Goal: Communication & Community: Answer question/provide support

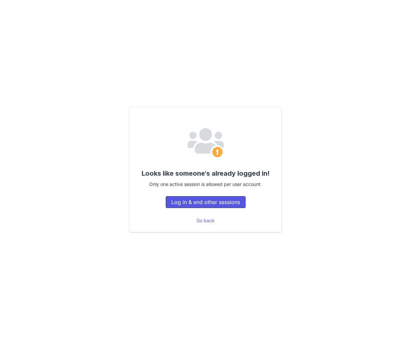
click at [218, 202] on button "Log in & end other sessions" at bounding box center [206, 202] width 80 height 12
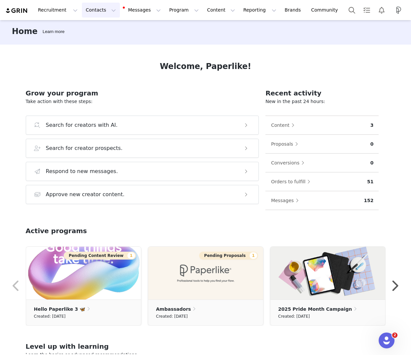
click at [107, 8] on button "Contacts Contacts" at bounding box center [101, 10] width 38 height 15
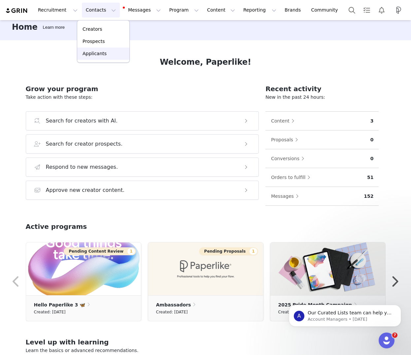
scroll to position [7, 0]
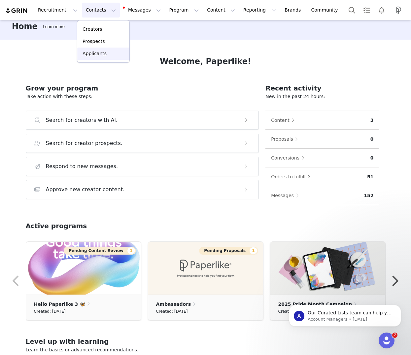
click at [94, 58] on link "Applicants" at bounding box center [103, 54] width 52 height 12
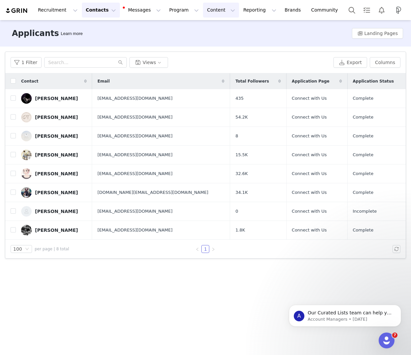
click at [203, 11] on button "Content Content" at bounding box center [221, 10] width 36 height 15
click at [171, 10] on button "Program Program" at bounding box center [184, 10] width 38 height 15
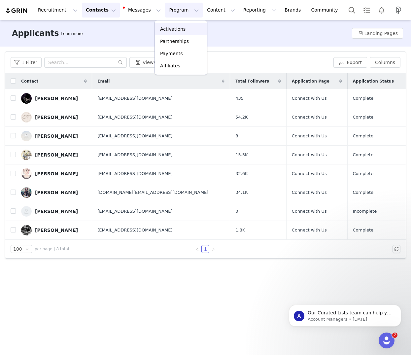
click at [178, 29] on p "Activations" at bounding box center [172, 29] width 25 height 7
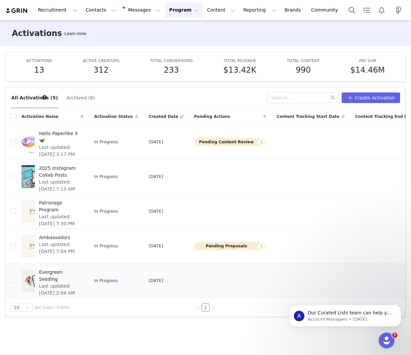
click at [46, 273] on span "Evergreen Seeding" at bounding box center [59, 276] width 41 height 14
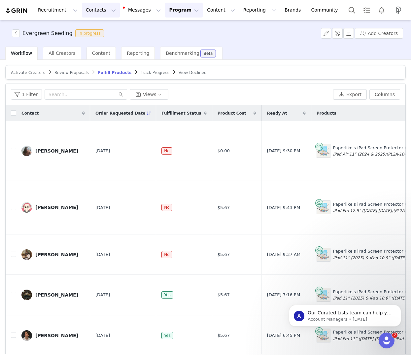
click at [104, 7] on button "Contacts Contacts" at bounding box center [101, 10] width 38 height 15
click at [185, 11] on button "Program Program" at bounding box center [184, 10] width 38 height 15
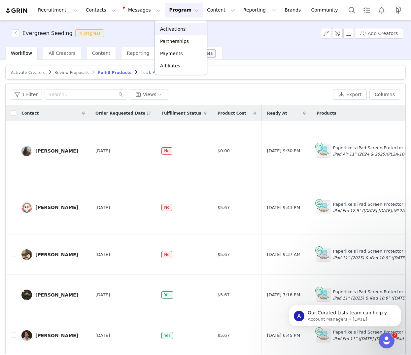
click at [182, 30] on p "Activations" at bounding box center [172, 29] width 25 height 7
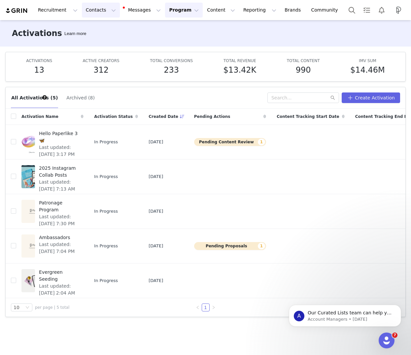
click at [99, 12] on button "Contacts Contacts" at bounding box center [101, 10] width 38 height 15
click at [101, 52] on p "Applicants" at bounding box center [94, 53] width 24 height 7
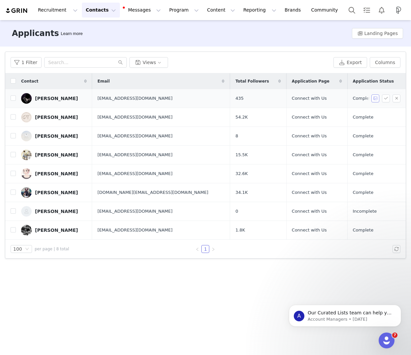
click at [377, 98] on button "button" at bounding box center [375, 98] width 8 height 8
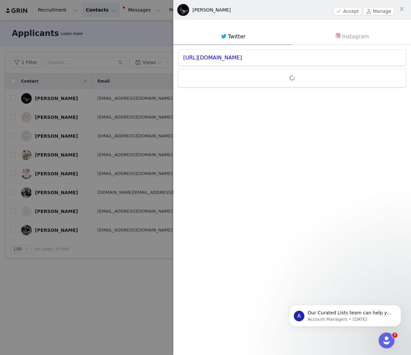
click at [350, 37] on link "Instagram" at bounding box center [351, 36] width 119 height 17
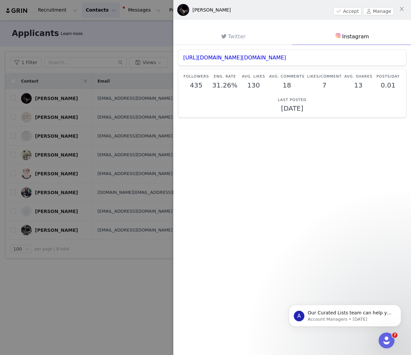
scroll to position [2, 0]
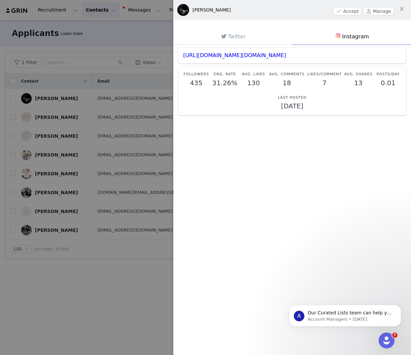
click at [67, 312] on div at bounding box center [205, 177] width 411 height 355
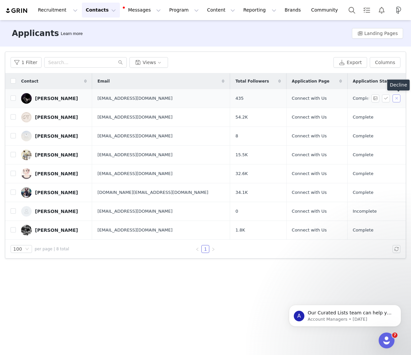
click at [397, 98] on button "button" at bounding box center [396, 98] width 8 height 8
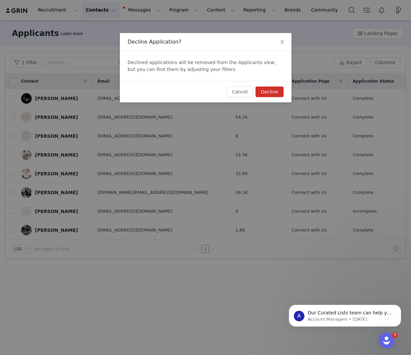
click at [272, 92] on button "Decline" at bounding box center [269, 91] width 28 height 11
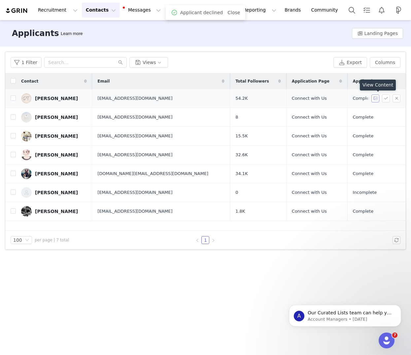
click at [376, 99] on button "button" at bounding box center [375, 98] width 8 height 8
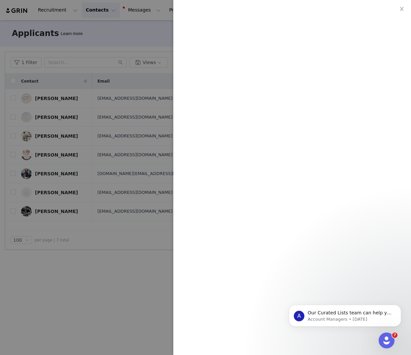
scroll to position [641, 0]
drag, startPoint x: 119, startPoint y: 251, endPoint x: 188, endPoint y: 169, distance: 106.8
click at [119, 250] on div at bounding box center [205, 177] width 411 height 355
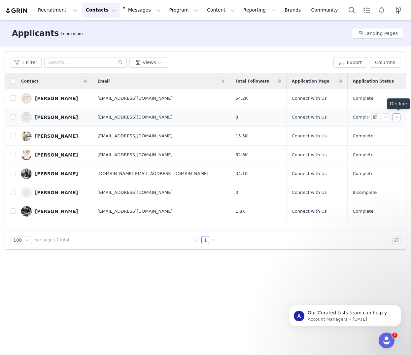
click at [398, 118] on button "button" at bounding box center [396, 117] width 8 height 8
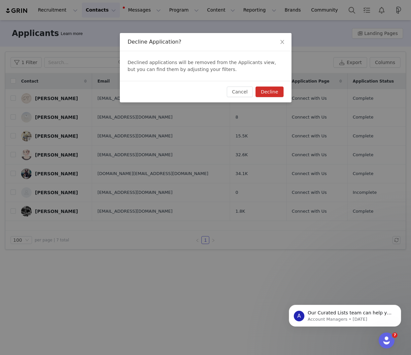
click at [278, 89] on button "Decline" at bounding box center [269, 91] width 28 height 11
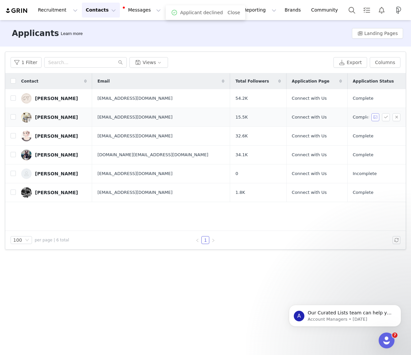
click at [376, 118] on button "button" at bounding box center [375, 117] width 8 height 8
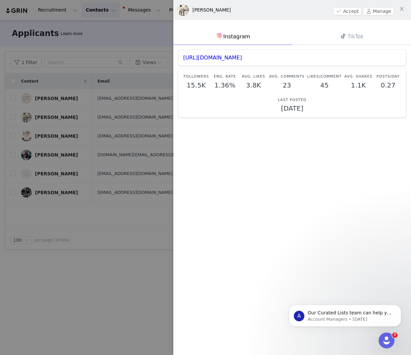
click at [151, 253] on div at bounding box center [205, 177] width 411 height 355
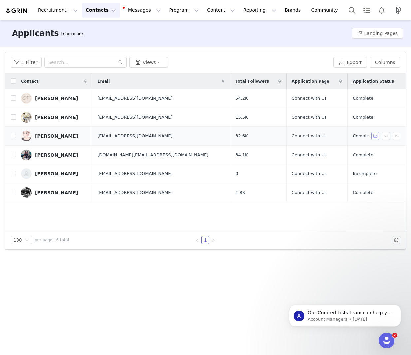
click at [375, 137] on button "button" at bounding box center [375, 136] width 8 height 8
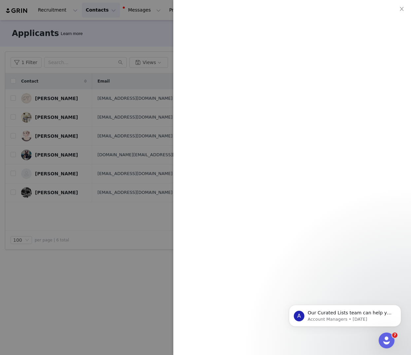
scroll to position [1210, 0]
drag, startPoint x: 132, startPoint y: 300, endPoint x: 127, endPoint y: 298, distance: 4.7
click at [132, 300] on div at bounding box center [205, 177] width 411 height 355
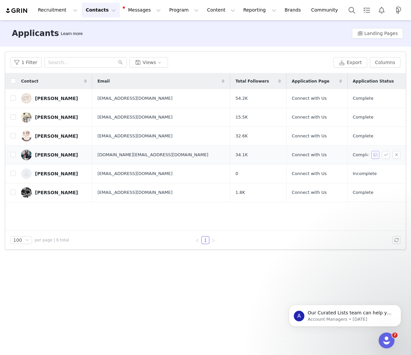
click at [376, 156] on button "button" at bounding box center [375, 155] width 8 height 8
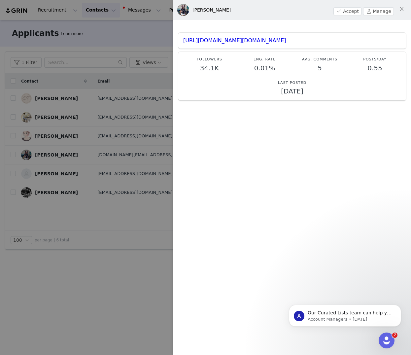
scroll to position [2, 0]
click at [76, 263] on div at bounding box center [205, 177] width 411 height 355
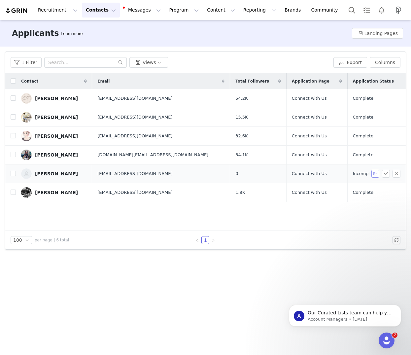
click at [377, 174] on button "button" at bounding box center [375, 174] width 8 height 8
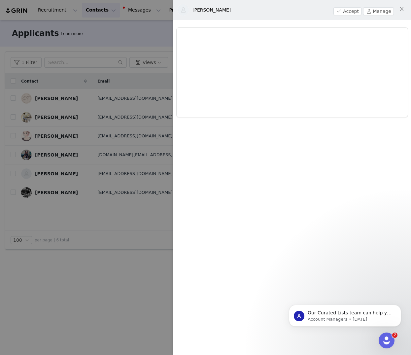
drag, startPoint x: 121, startPoint y: 296, endPoint x: 115, endPoint y: 296, distance: 5.6
click at [121, 296] on div at bounding box center [205, 177] width 411 height 355
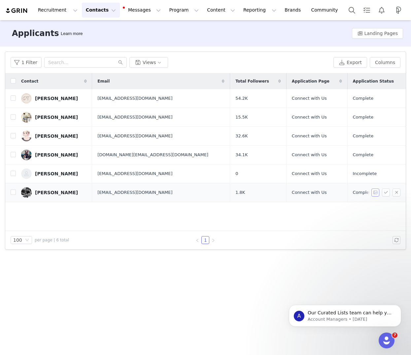
click at [377, 192] on button "button" at bounding box center [375, 192] width 8 height 8
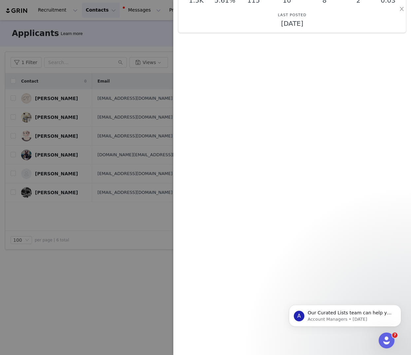
scroll to position [0, 0]
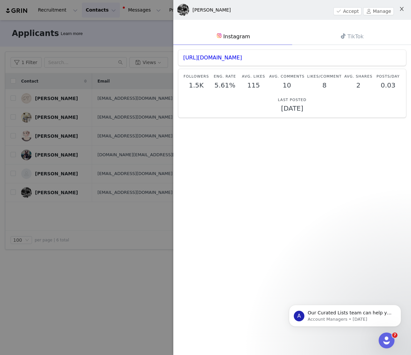
click at [402, 10] on icon "icon: close" at bounding box center [402, 9] width 4 height 4
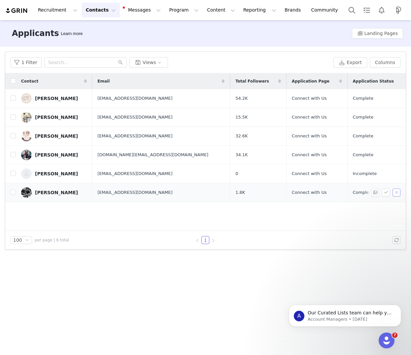
click at [395, 192] on button "button" at bounding box center [396, 192] width 8 height 8
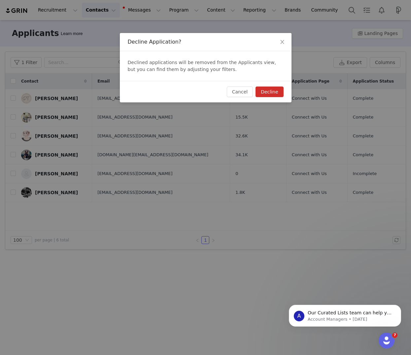
click at [270, 91] on button "Decline" at bounding box center [269, 91] width 28 height 11
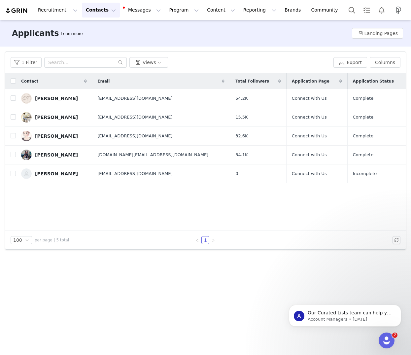
click at [135, 228] on div "Contact Email Total Followers Application Page Application Status [PERSON_NAME]…" at bounding box center [205, 151] width 400 height 157
click at [94, 16] on button "Contacts Contacts" at bounding box center [101, 10] width 38 height 15
click at [104, 8] on button "Contacts Contacts" at bounding box center [101, 10] width 38 height 15
click at [53, 63] on input "text" at bounding box center [85, 62] width 82 height 11
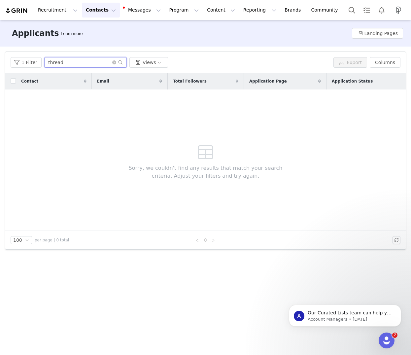
type input "thread"
drag, startPoint x: 112, startPoint y: 9, endPoint x: 103, endPoint y: 10, distance: 9.3
click at [112, 9] on div "Recruitment Recruitment Creator Search Curated Lists Landing Pages Web Extensio…" at bounding box center [174, 10] width 339 height 15
click at [103, 10] on button "Contacts Contacts" at bounding box center [101, 10] width 38 height 15
click at [99, 42] on p "Prospects" at bounding box center [93, 41] width 22 height 7
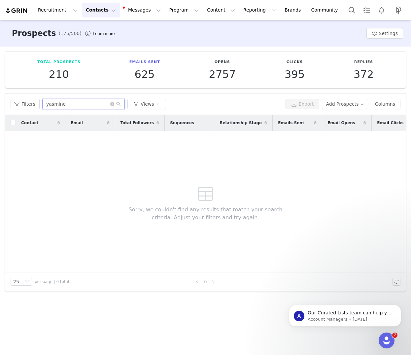
click at [64, 103] on input "yasmine" at bounding box center [83, 104] width 82 height 11
click at [63, 103] on input "yasmine" at bounding box center [83, 104] width 82 height 11
type input "thread"
click at [99, 4] on button "Contacts Contacts" at bounding box center [101, 10] width 38 height 15
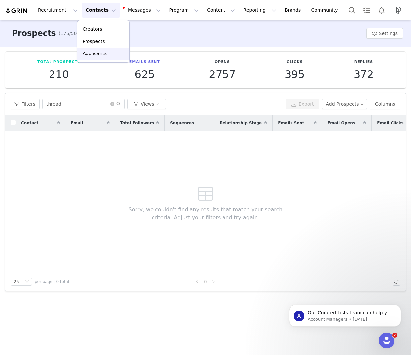
drag, startPoint x: 95, startPoint y: 50, endPoint x: 93, endPoint y: 54, distance: 4.2
click at [95, 50] on p "Applicants" at bounding box center [94, 53] width 24 height 7
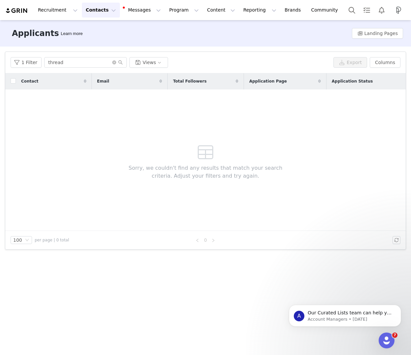
click at [101, 9] on button "Contacts Contacts" at bounding box center [101, 10] width 38 height 15
click at [97, 38] on p "Prospects" at bounding box center [93, 41] width 22 height 7
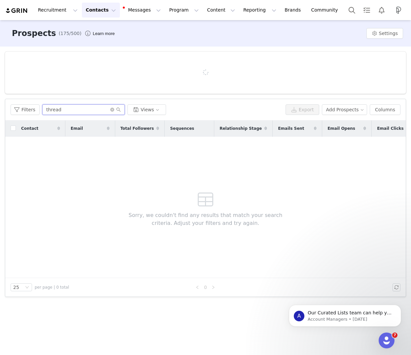
click at [64, 110] on input "thread" at bounding box center [83, 109] width 82 height 11
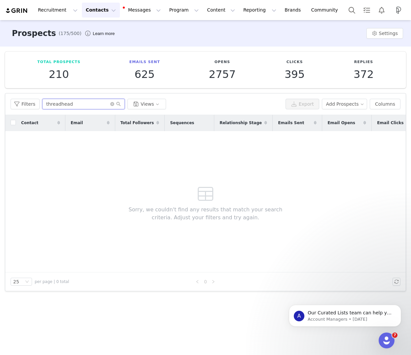
click at [65, 105] on input "threadhead" at bounding box center [83, 104] width 82 height 11
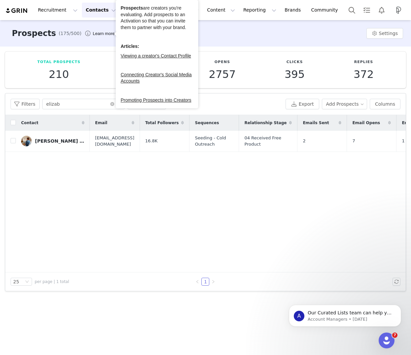
click at [103, 10] on button "Contacts Contacts" at bounding box center [101, 10] width 38 height 15
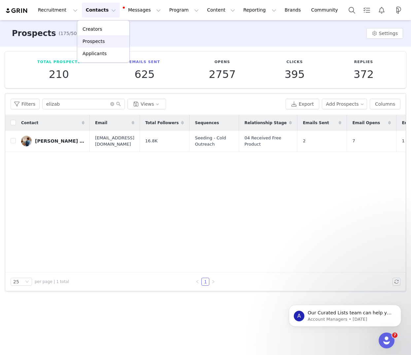
click at [101, 43] on p "Prospects" at bounding box center [93, 41] width 22 height 7
click at [103, 8] on button "Contacts Contacts" at bounding box center [101, 10] width 38 height 15
click at [100, 39] on p "Prospects" at bounding box center [93, 41] width 22 height 7
click at [74, 103] on input "elizab" at bounding box center [83, 104] width 82 height 11
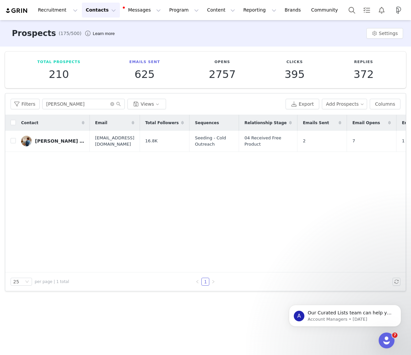
click at [99, 179] on div "Contact Email Total Followers Sequences Relationship Stage Emails Sent Email Op…" at bounding box center [205, 193] width 400 height 157
click at [30, 104] on button "Filters" at bounding box center [25, 104] width 29 height 11
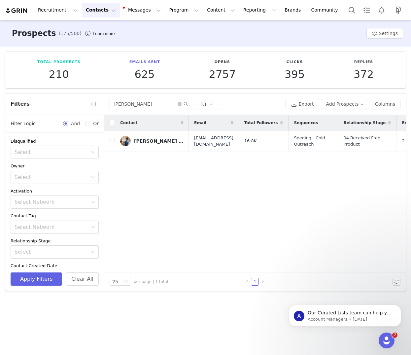
click at [160, 234] on div "Contact Email Total Followers Sequences Relationship Stage Emails Sent Email Op…" at bounding box center [254, 193] width 301 height 157
click at [93, 105] on button "button" at bounding box center [93, 104] width 11 height 11
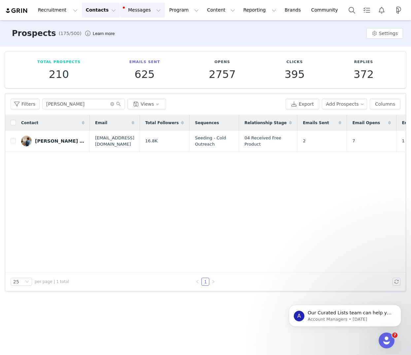
click at [145, 13] on button "Messages Messages" at bounding box center [142, 10] width 45 height 15
click at [63, 106] on input "[PERSON_NAME]" at bounding box center [83, 104] width 82 height 11
type input "[PERSON_NAME]"
click at [103, 9] on button "Contacts Contacts" at bounding box center [101, 10] width 38 height 15
click at [98, 42] on p "Prospects" at bounding box center [93, 41] width 22 height 7
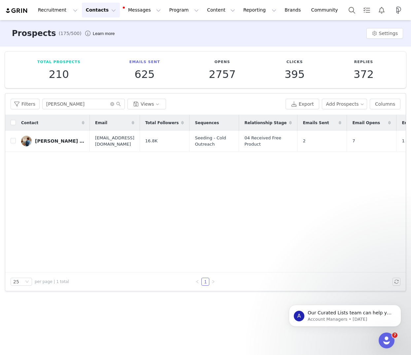
drag, startPoint x: 105, startPoint y: 185, endPoint x: 105, endPoint y: 181, distance: 4.3
click at [105, 185] on div "Contact Email Total Followers Sequences Relationship Stage Emails Sent Email Op…" at bounding box center [205, 193] width 400 height 157
click at [102, 3] on button "Contacts Contacts" at bounding box center [101, 10] width 38 height 15
click at [100, 31] on p "Creators" at bounding box center [92, 29] width 20 height 7
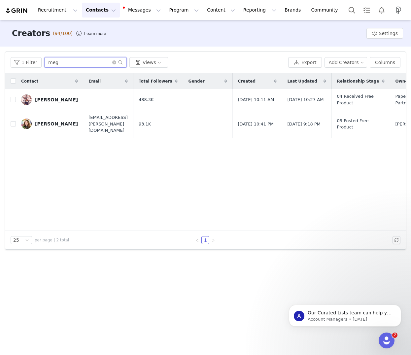
click at [62, 66] on input "meg" at bounding box center [85, 62] width 82 height 11
click at [61, 66] on input "meg" at bounding box center [85, 62] width 82 height 11
click at [54, 60] on input "meg" at bounding box center [85, 62] width 82 height 11
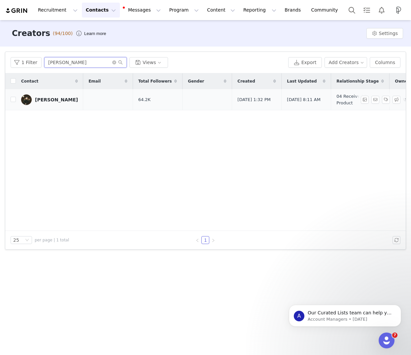
type input "[PERSON_NAME]"
click at [47, 98] on div "[PERSON_NAME]" at bounding box center [56, 99] width 43 height 5
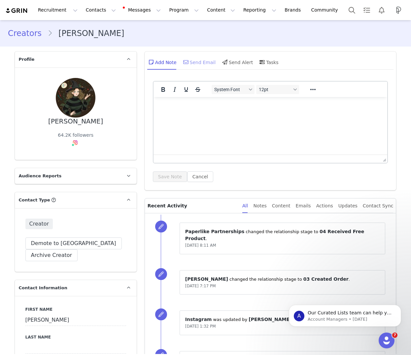
click at [197, 62] on div "Send Email" at bounding box center [199, 62] width 34 height 16
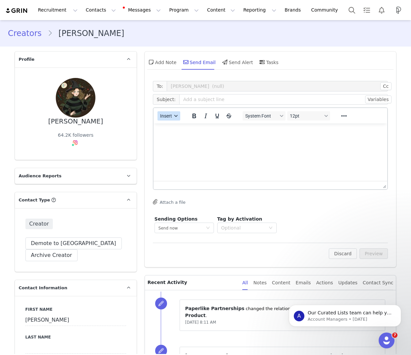
click at [173, 118] on button "Insert" at bounding box center [168, 115] width 23 height 9
click at [174, 127] on div "Insert Template" at bounding box center [192, 127] width 59 height 8
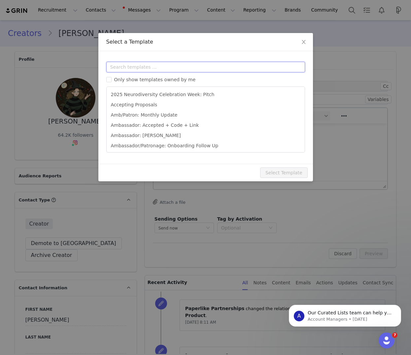
click at [135, 69] on input "text" at bounding box center [205, 67] width 199 height 11
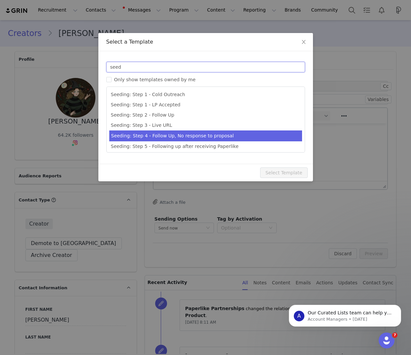
scroll to position [2, 0]
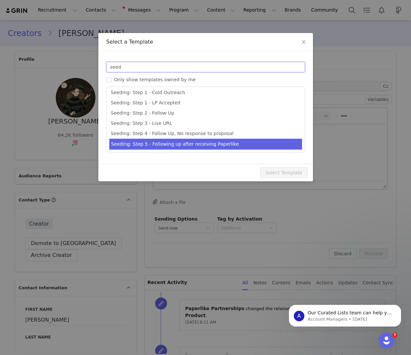
type input "seed"
click at [208, 145] on li "Seeding: Step 5 - Following up after receiving Paperlike" at bounding box center [205, 144] width 193 height 11
type input "Just checking in :)"
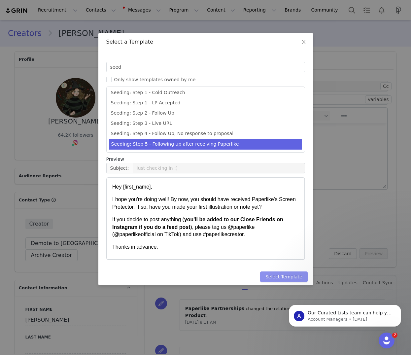
click at [272, 276] on button "Select Template" at bounding box center [284, 276] width 48 height 11
type input "Just checking in :)"
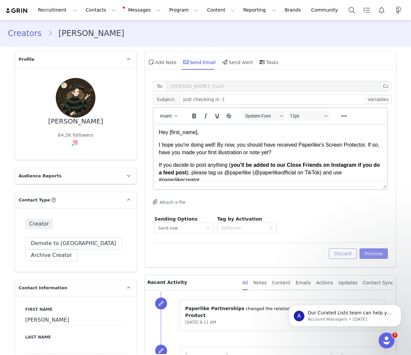
drag, startPoint x: 375, startPoint y: 253, endPoint x: 347, endPoint y: 248, distance: 27.8
click at [375, 253] on button "Preview" at bounding box center [373, 253] width 29 height 11
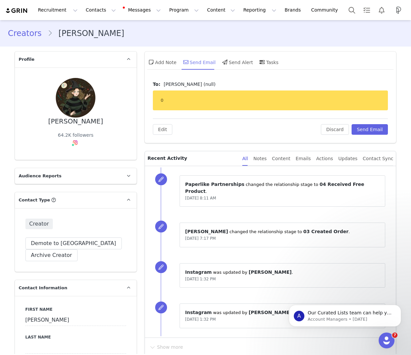
click at [205, 64] on div "Send Email" at bounding box center [199, 62] width 34 height 16
click at [194, 63] on div "Send Email" at bounding box center [199, 62] width 34 height 16
click at [333, 129] on button "Discard" at bounding box center [335, 129] width 28 height 11
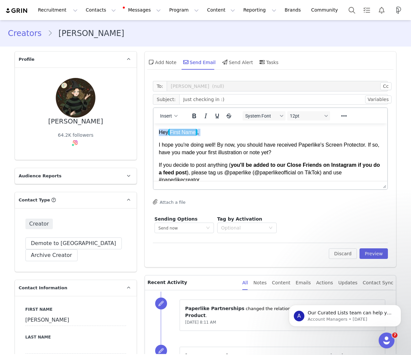
drag, startPoint x: 158, startPoint y: 132, endPoint x: 161, endPoint y: 137, distance: 5.6
click at [161, 137] on body "Hey First Name , I hope you're doing well! By now, you should have received Pap…" at bounding box center [269, 197] width 223 height 137
click at [182, 150] on p "I hope you're doing well! By now, you should have received Paperlike's Screen P…" at bounding box center [269, 148] width 223 height 15
drag, startPoint x: 199, startPoint y: 133, endPoint x: 227, endPoint y: 141, distance: 29.6
click at [199, 133] on p "Hey First Name ," at bounding box center [269, 132] width 223 height 7
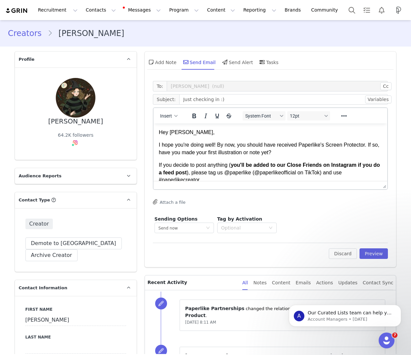
click at [205, 163] on p "If you decide to post anything ( you'll be added to our Close Friends on Instag…" at bounding box center [269, 172] width 223 height 22
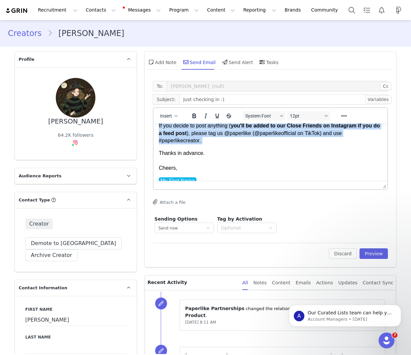
scroll to position [40, 0]
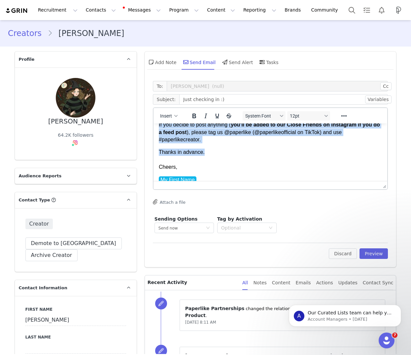
drag, startPoint x: 158, startPoint y: 133, endPoint x: 217, endPoint y: 153, distance: 61.9
click at [216, 153] on body "Hey [PERSON_NAME], I hope you're doing well! By now, you should have received P…" at bounding box center [269, 156] width 223 height 137
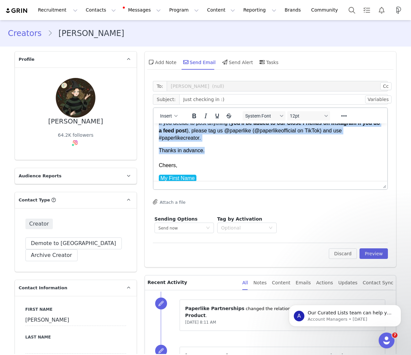
copy body "Hey [PERSON_NAME], I hope you're doing well! By now, you should have received P…"
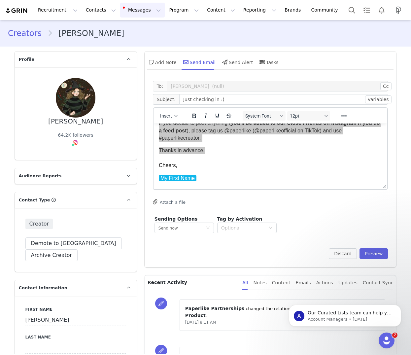
click at [139, 8] on button "Messages Messages" at bounding box center [142, 10] width 45 height 15
click at [176, 8] on button "Program Program" at bounding box center [184, 10] width 38 height 15
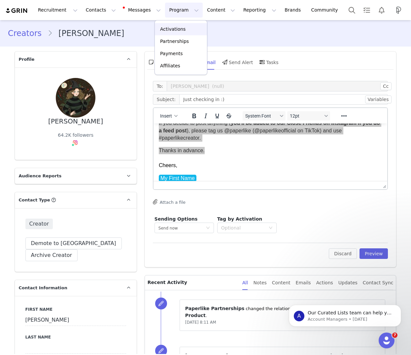
click at [178, 31] on p "Activations" at bounding box center [172, 29] width 25 height 7
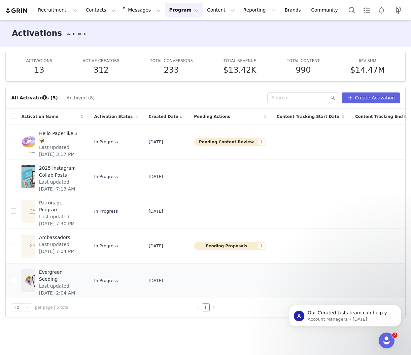
click at [40, 276] on span "Evergreen Seeding" at bounding box center [59, 276] width 41 height 14
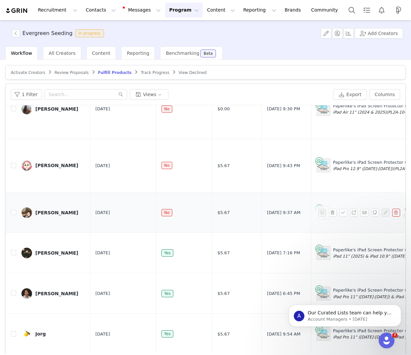
scroll to position [47, 0]
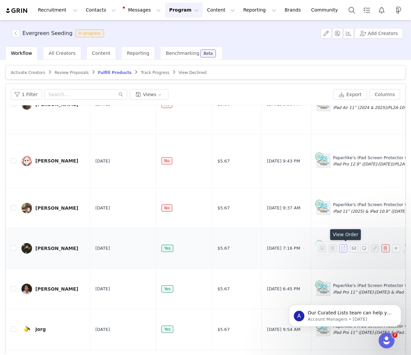
click at [344, 249] on button "button" at bounding box center [343, 248] width 8 height 8
click at [67, 94] on input "text" at bounding box center [86, 94] width 82 height 11
click at [69, 92] on input "text" at bounding box center [86, 94] width 82 height 11
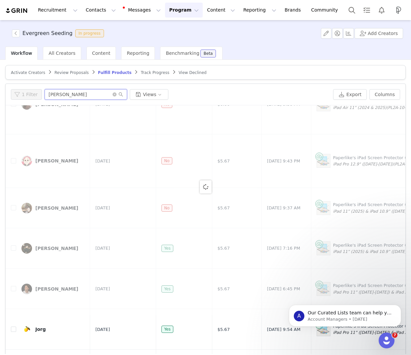
scroll to position [0, 0]
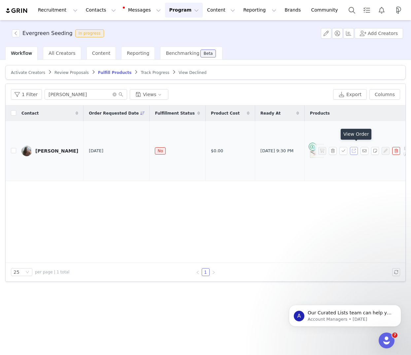
click at [354, 147] on button "button" at bounding box center [354, 151] width 8 height 8
click at [64, 95] on input "[PERSON_NAME]" at bounding box center [86, 94] width 82 height 11
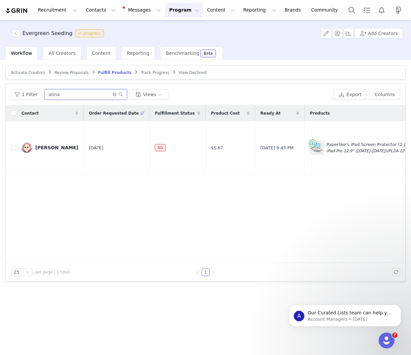
type input "alina"
click at [149, 207] on div "Contact Order Requested Date Fulfillment Status Product Cost Ready At Products …" at bounding box center [206, 183] width 400 height 157
